Goal: Information Seeking & Learning: Learn about a topic

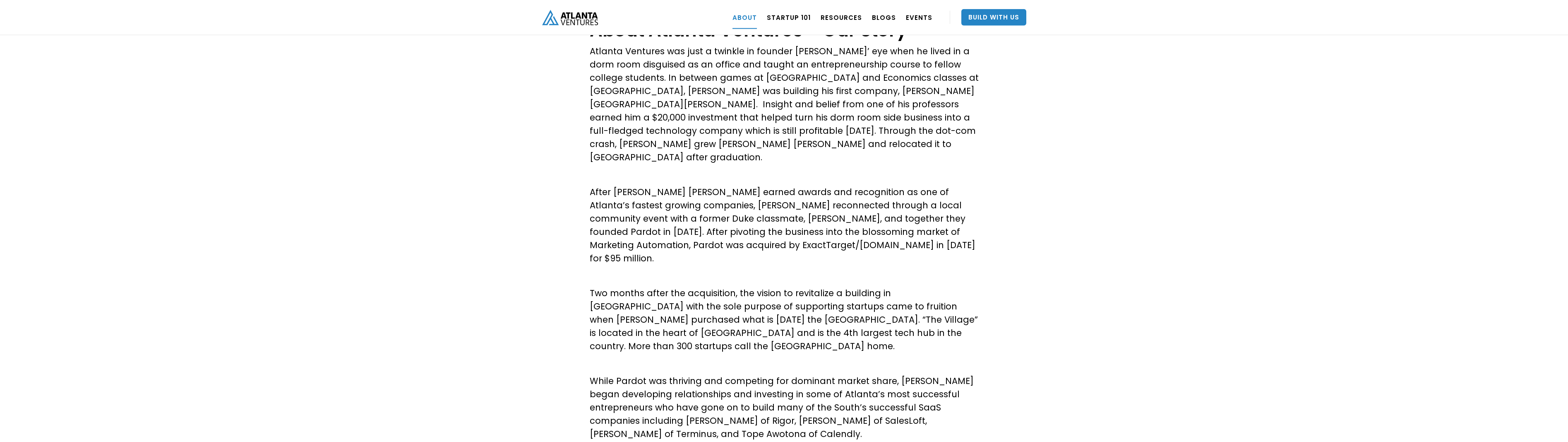
scroll to position [211, 0]
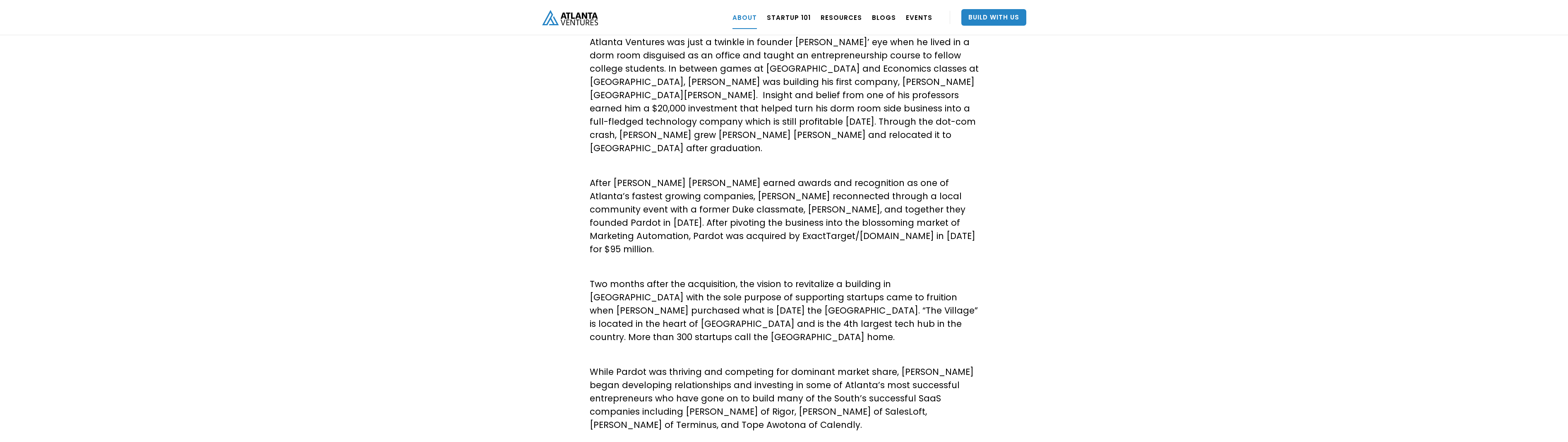
click at [747, 202] on p "After [PERSON_NAME] [PERSON_NAME] earned awards and recognition as one of Atlan…" at bounding box center [784, 216] width 389 height 79
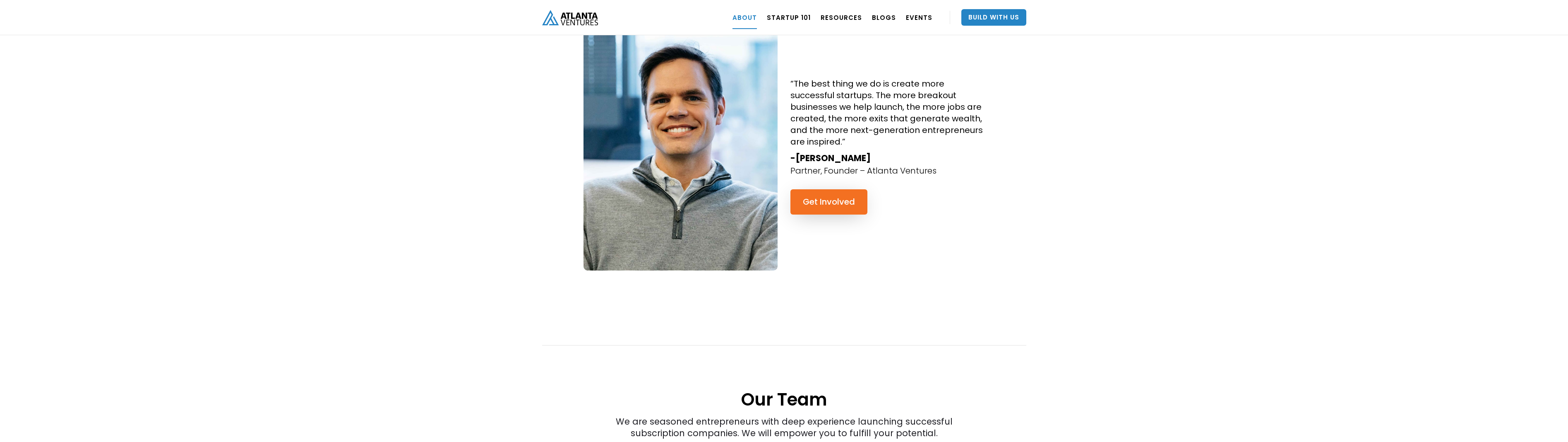
scroll to position [0, 0]
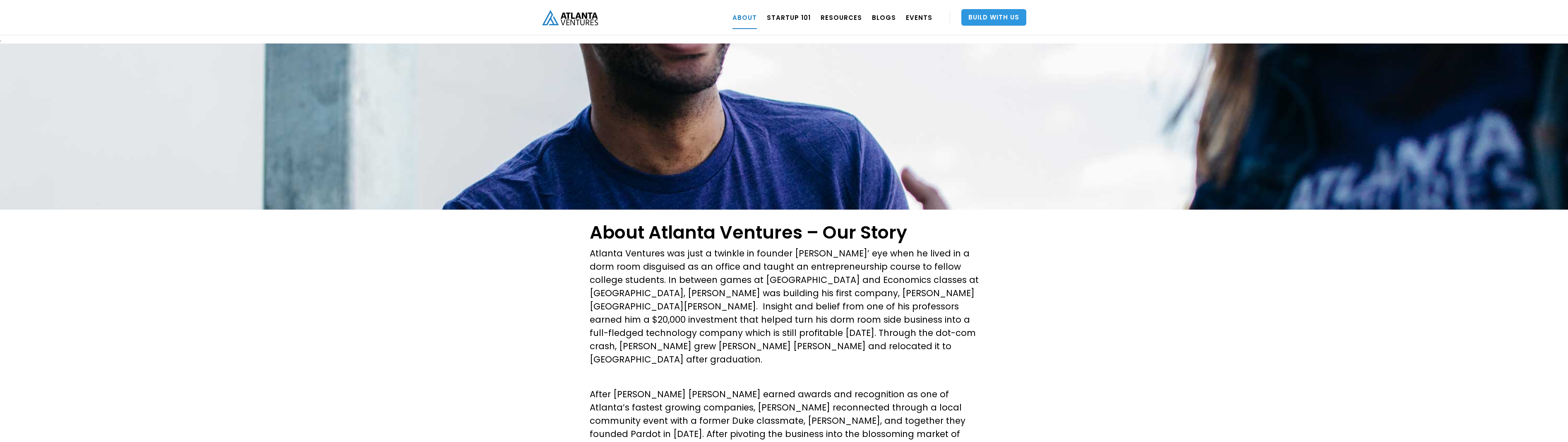
click at [1005, 22] on link "Build With Us" at bounding box center [993, 17] width 65 height 17
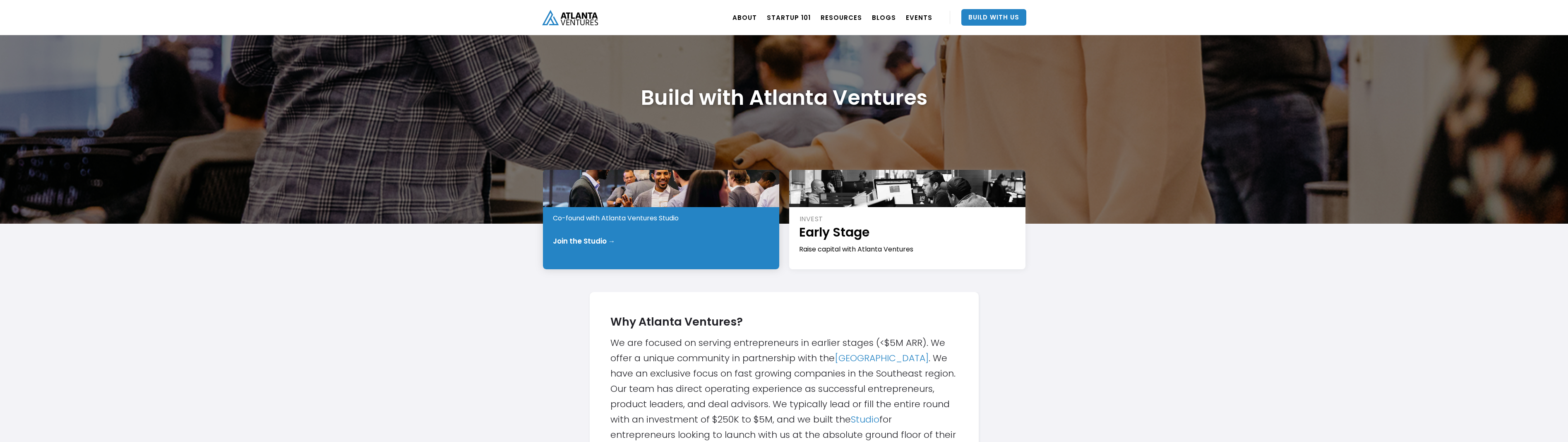
scroll to position [85, 0]
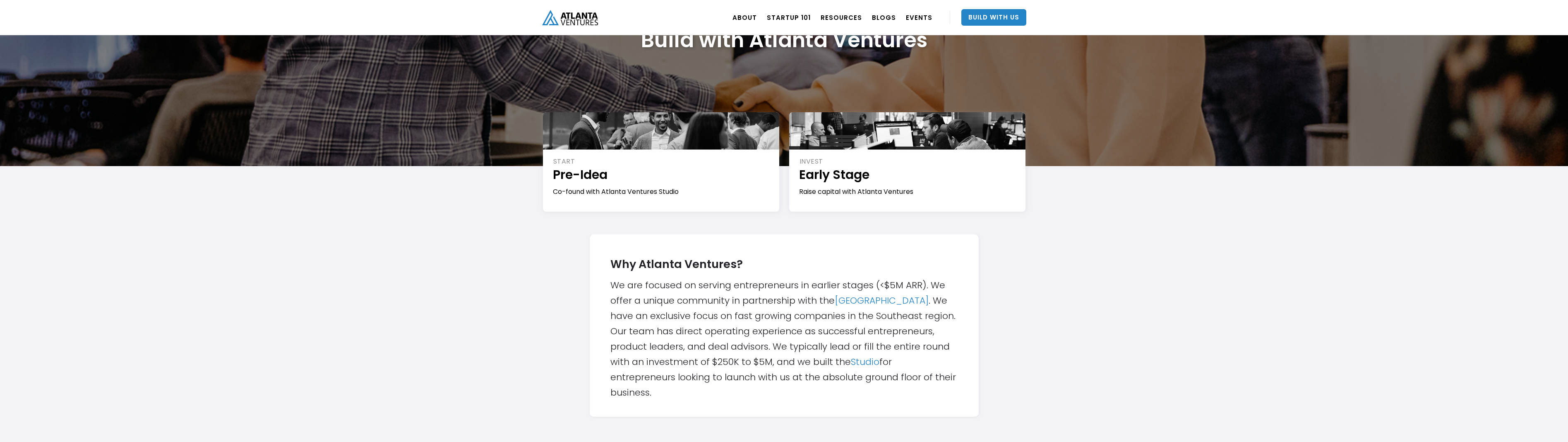
click at [591, 238] on div "Why Atlanta Ventures? We are focused on serving entrepreneurs in earlier stages…" at bounding box center [784, 325] width 389 height 182
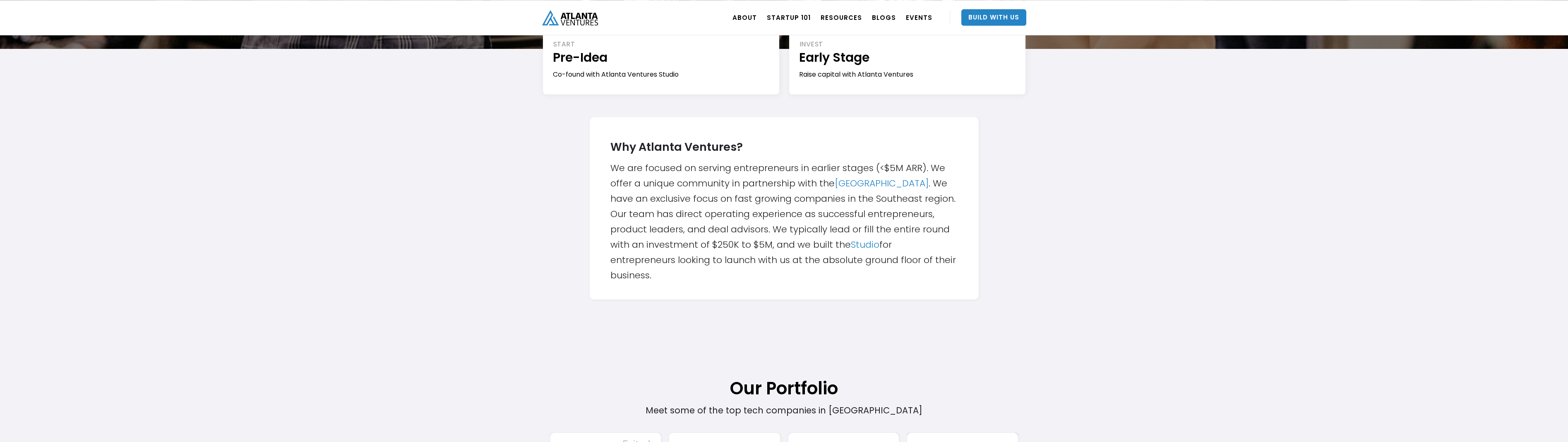
scroll to position [211, 0]
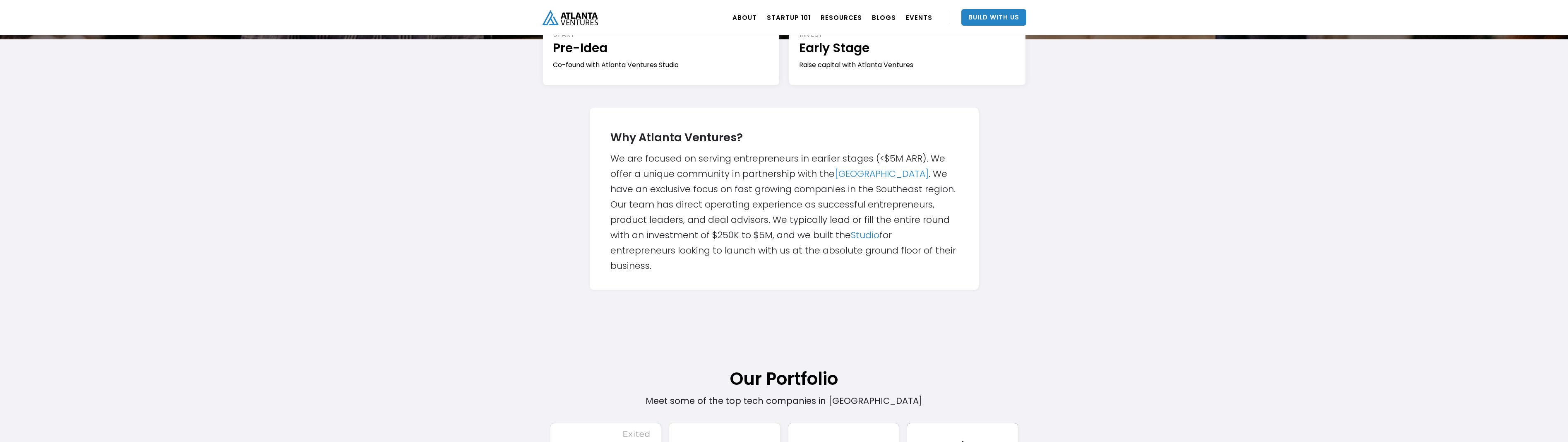
click at [913, 189] on div "Why Atlanta Ventures? We are focused on serving entrepreneurs in earlier stages…" at bounding box center [784, 199] width 348 height 149
copy div "Southeast"
